Goal: Navigation & Orientation: Find specific page/section

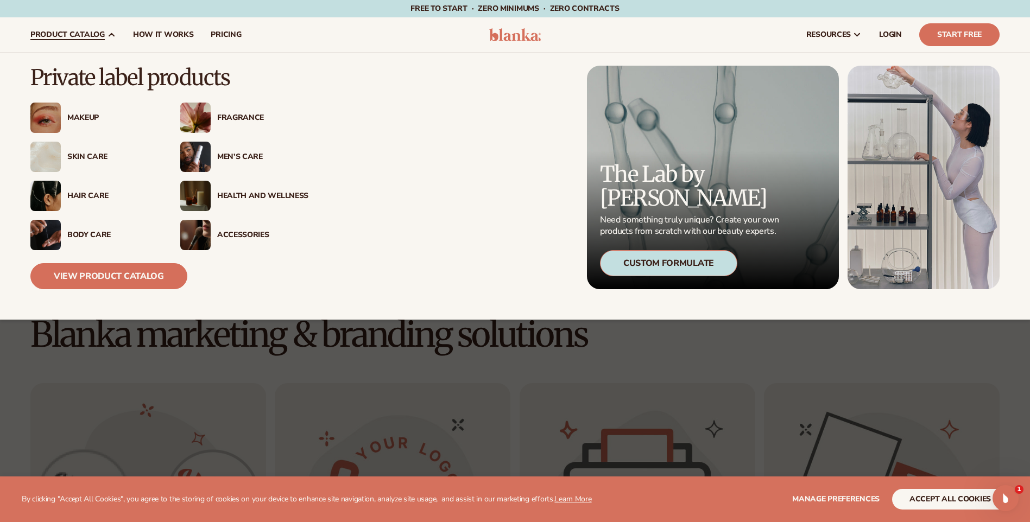
click at [243, 195] on div "Health And Wellness" at bounding box center [262, 196] width 91 height 9
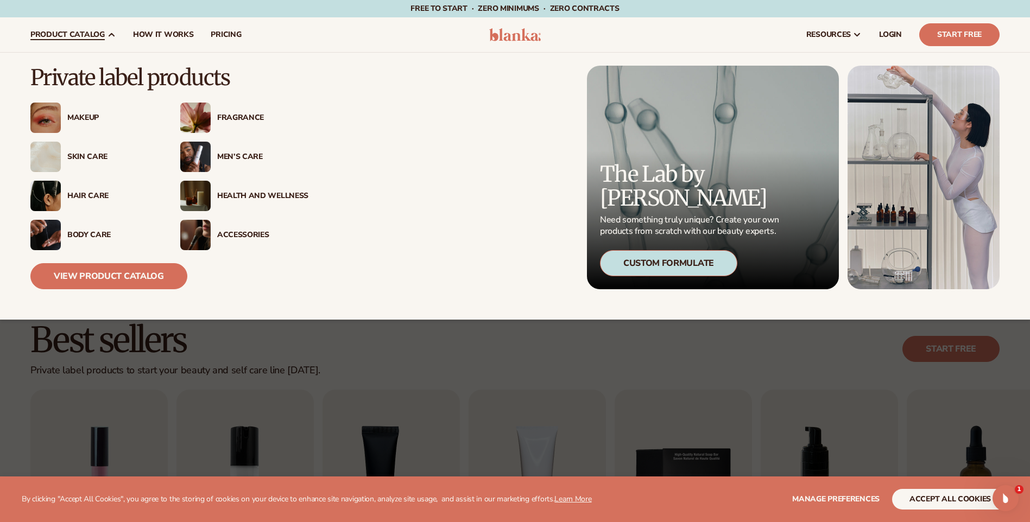
click at [81, 34] on span "product catalog" at bounding box center [67, 34] width 74 height 9
click at [114, 268] on link "View Product Catalog" at bounding box center [108, 276] width 157 height 26
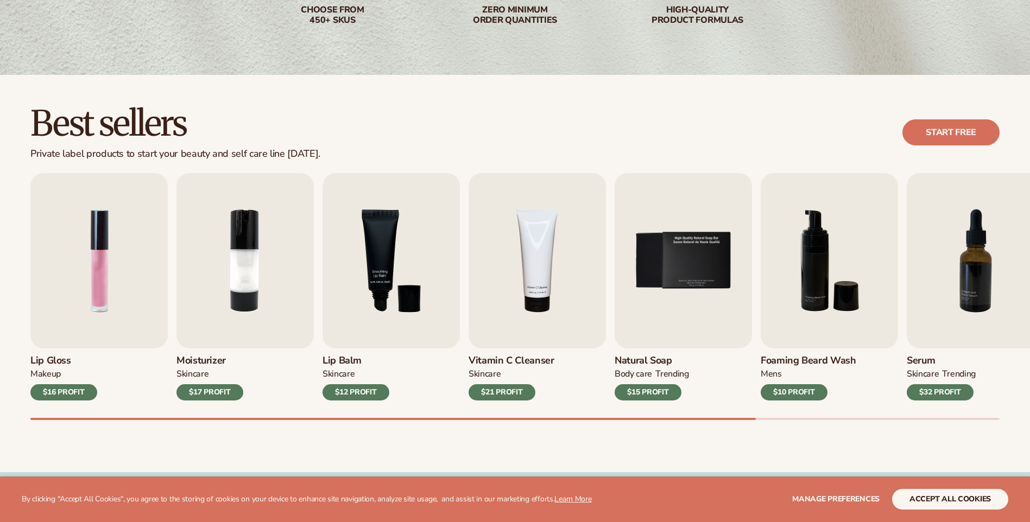
scroll to position [217, 0]
